Goal: Information Seeking & Learning: Find specific fact

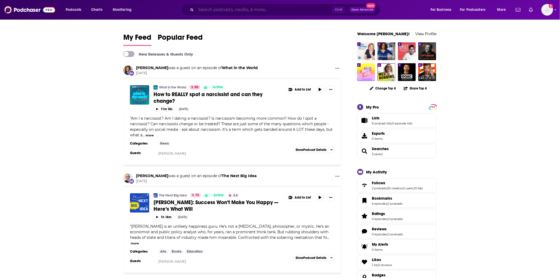
click at [252, 13] on input "Search podcasts, credits, & more..." at bounding box center [264, 10] width 137 height 8
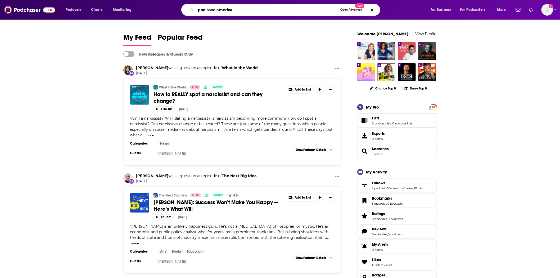
type input "pod save america"
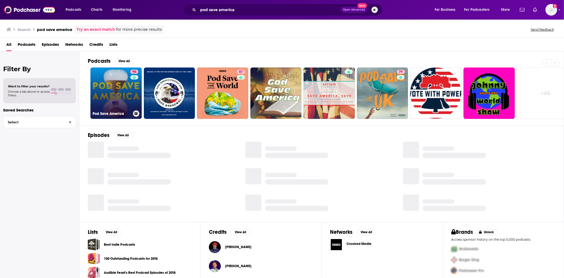
click at [117, 96] on link "96 Pod Save America" at bounding box center [115, 92] width 51 height 51
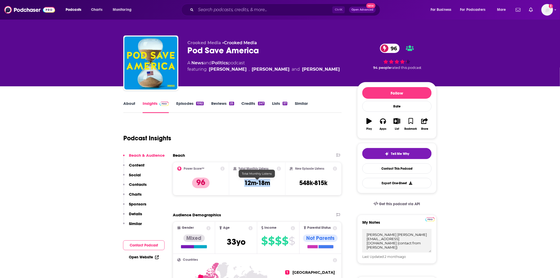
drag, startPoint x: 250, startPoint y: 181, endPoint x: 242, endPoint y: 181, distance: 7.7
click at [242, 181] on div "Total Monthly Listens 12m-18m" at bounding box center [257, 178] width 48 height 24
copy h3 "12m-18m"
click at [185, 104] on link "Episodes 1062" at bounding box center [190, 107] width 28 height 12
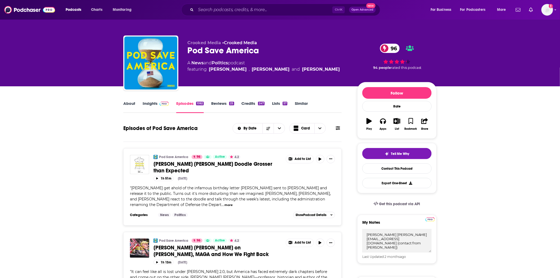
click at [201, 244] on span "[PERSON_NAME] [PERSON_NAME] on [PERSON_NAME], MAGA and How We Fight Back" at bounding box center [210, 250] width 115 height 13
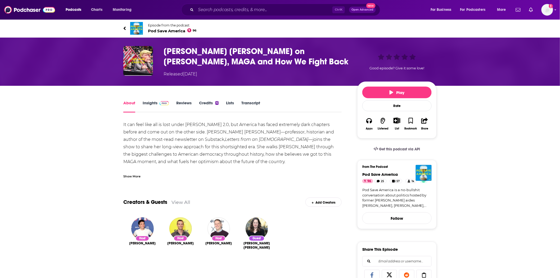
click at [255, 100] on link "Transcript" at bounding box center [250, 106] width 19 height 12
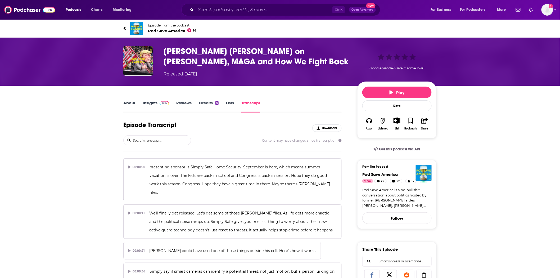
click at [165, 141] on input "search" at bounding box center [161, 140] width 58 height 10
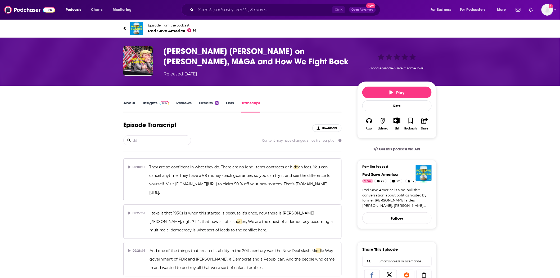
type input "d"
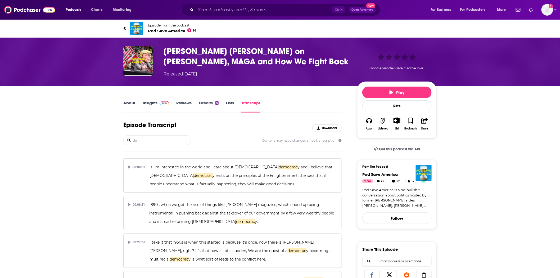
type input "d"
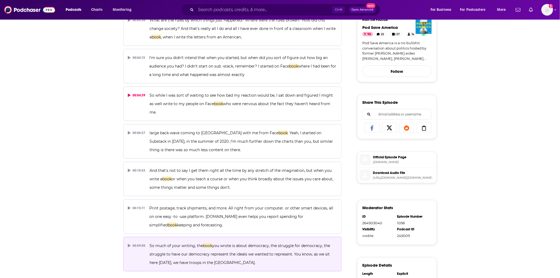
scroll to position [224, 0]
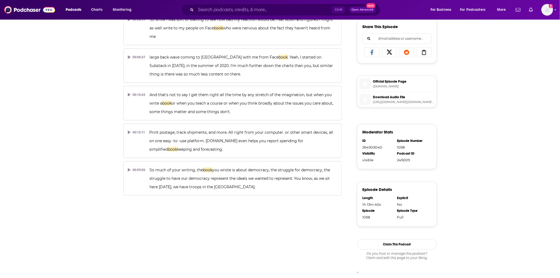
type input "book"
click at [24, 5] on img at bounding box center [29, 10] width 51 height 10
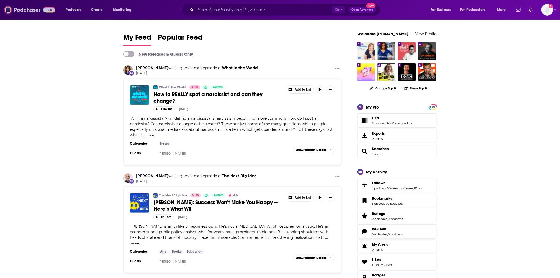
click at [36, 8] on img at bounding box center [29, 10] width 51 height 10
